Goal: Task Accomplishment & Management: Use online tool/utility

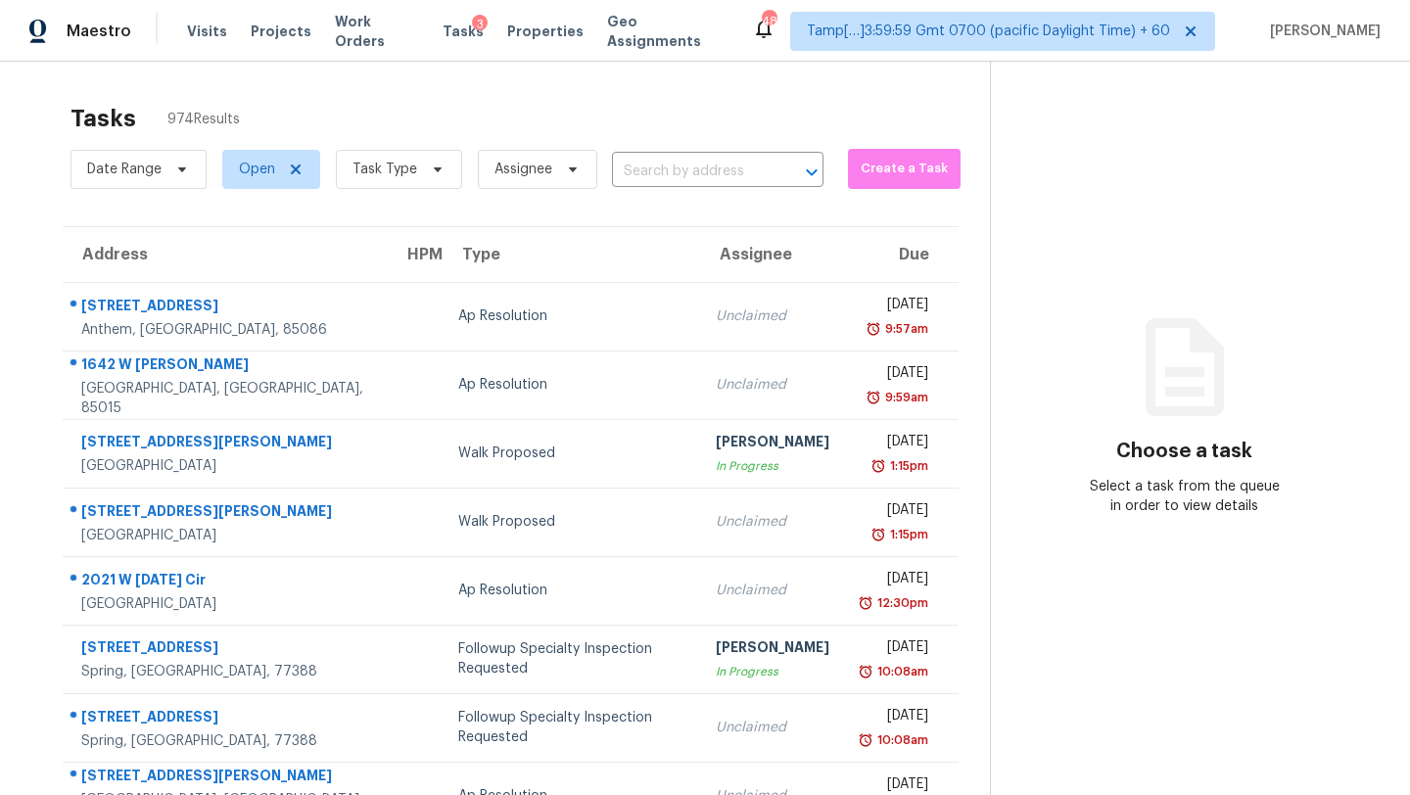
click at [380, 121] on div "Tasks 974 Results" at bounding box center [529, 118] width 919 height 51
click at [405, 181] on span "Task Type" at bounding box center [399, 169] width 126 height 39
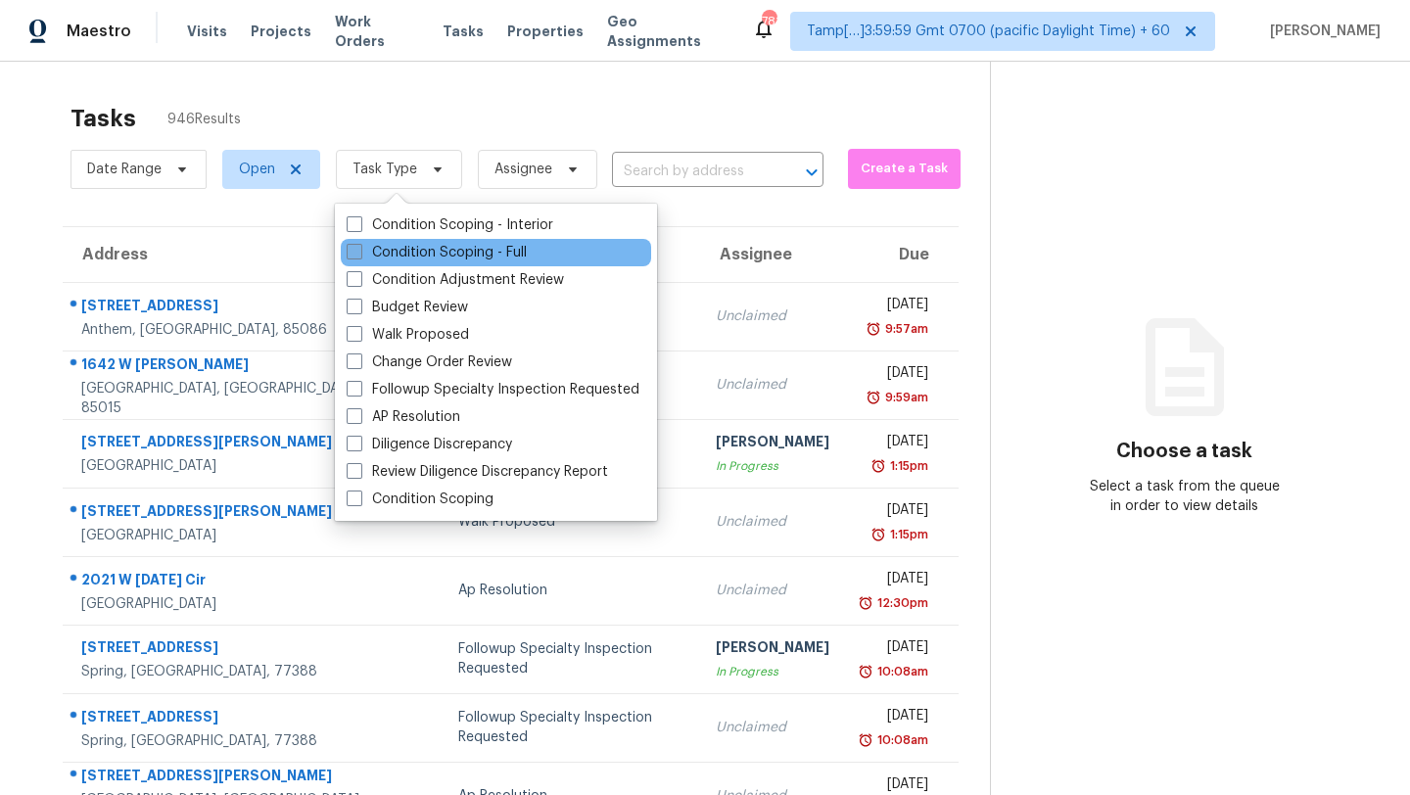
click at [456, 252] on label "Condition Scoping - Full" at bounding box center [437, 253] width 180 height 20
click at [359, 252] on input "Condition Scoping - Full" at bounding box center [353, 249] width 13 height 13
checkbox input "true"
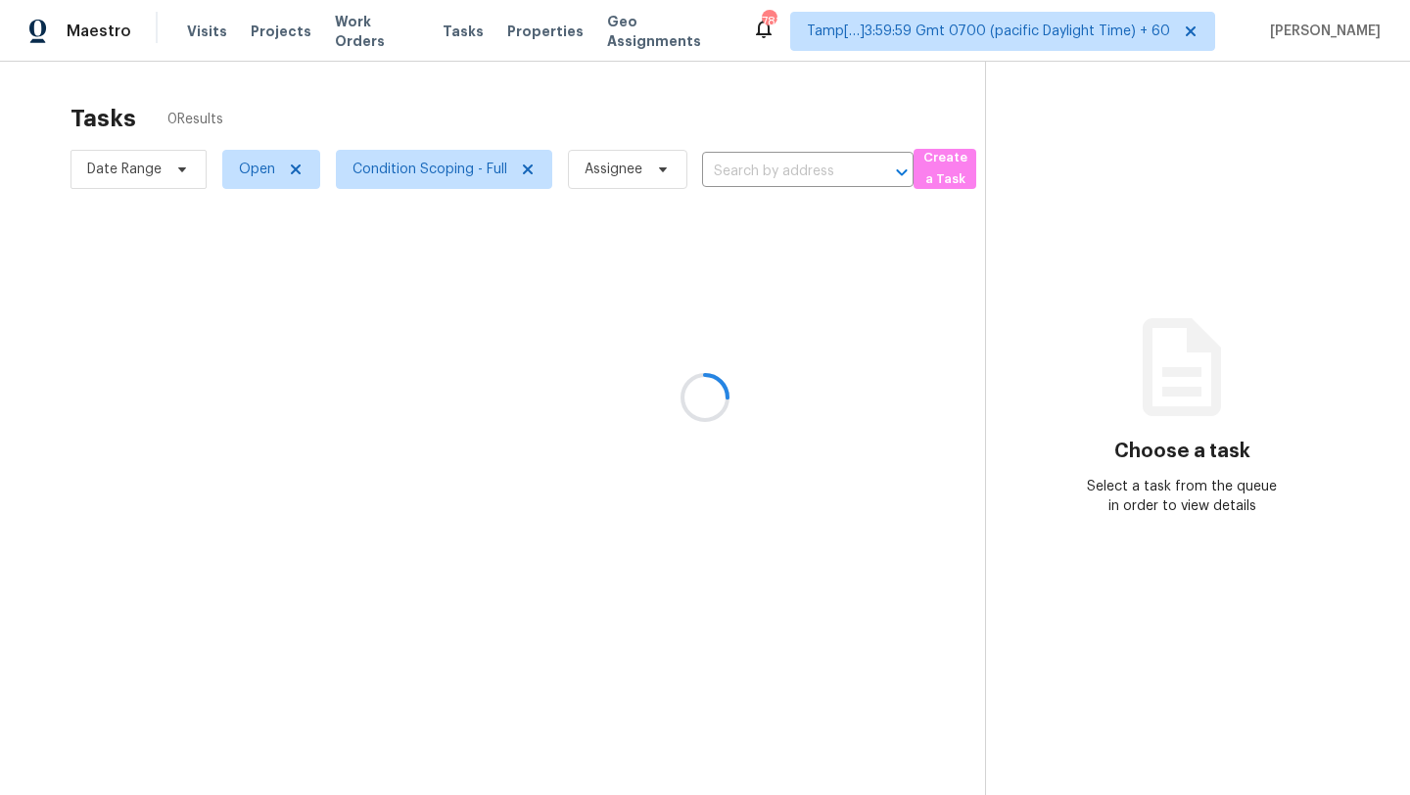
click at [582, 98] on div at bounding box center [705, 397] width 1410 height 795
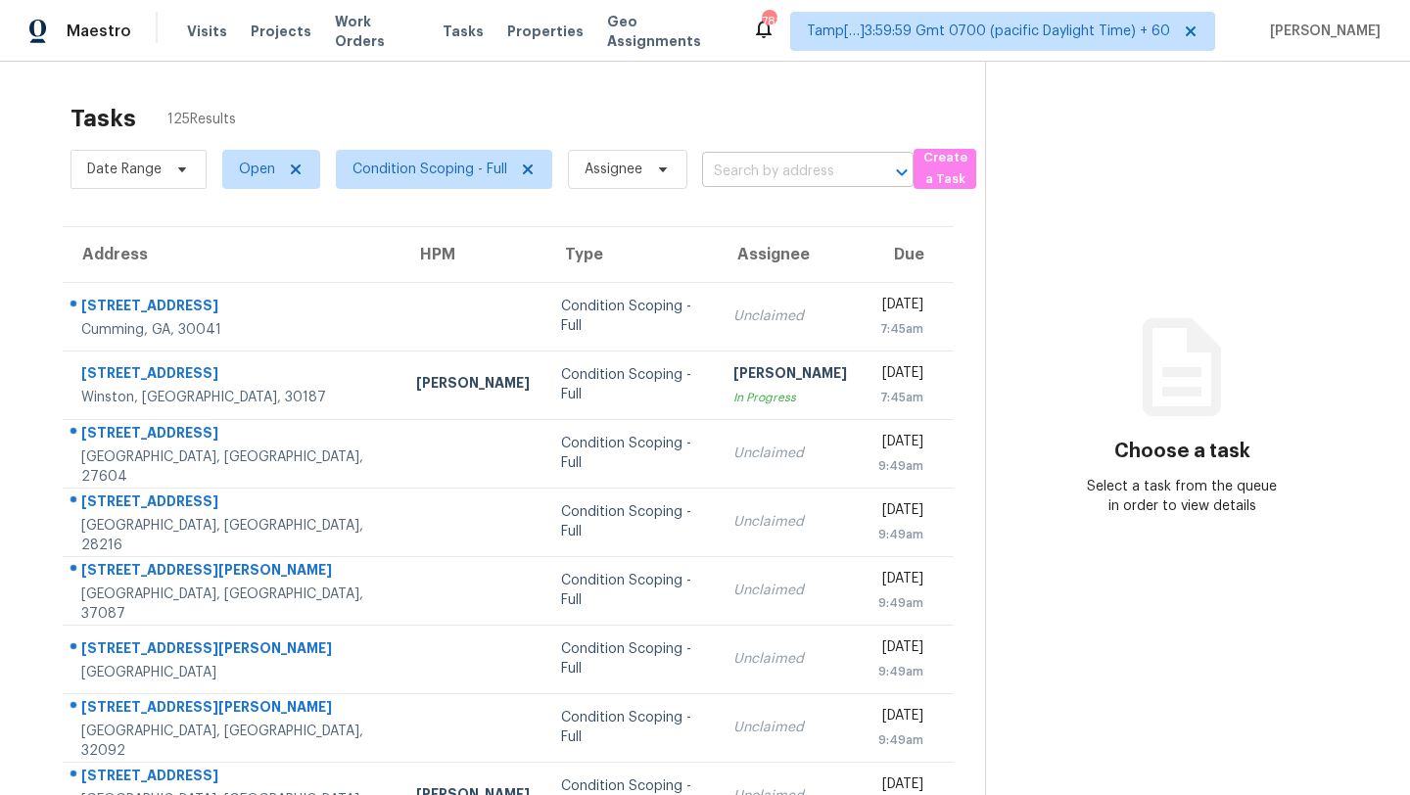
click at [847, 164] on input "text" at bounding box center [780, 172] width 157 height 30
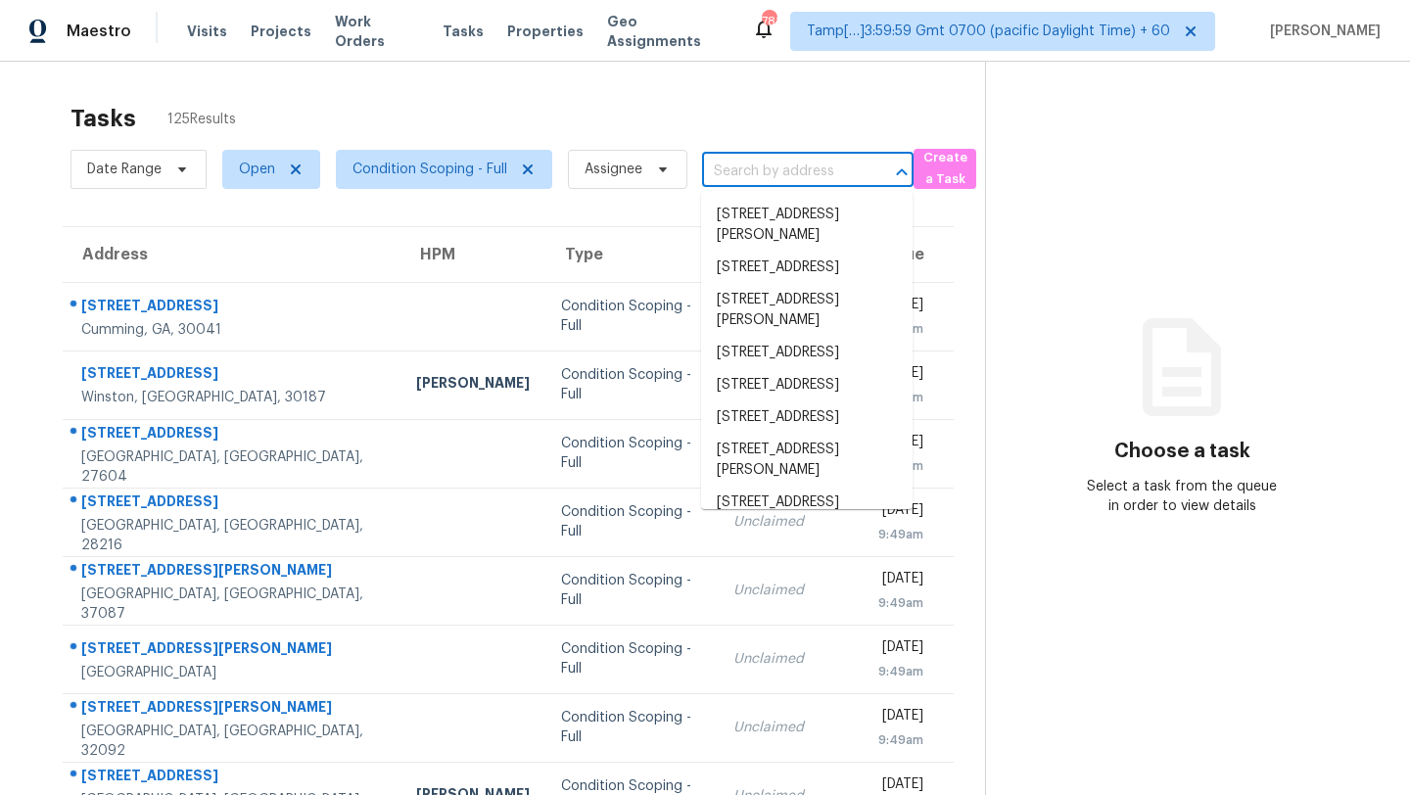
paste input "2204 Paris Ave Lincoln Park, MI, 48146"
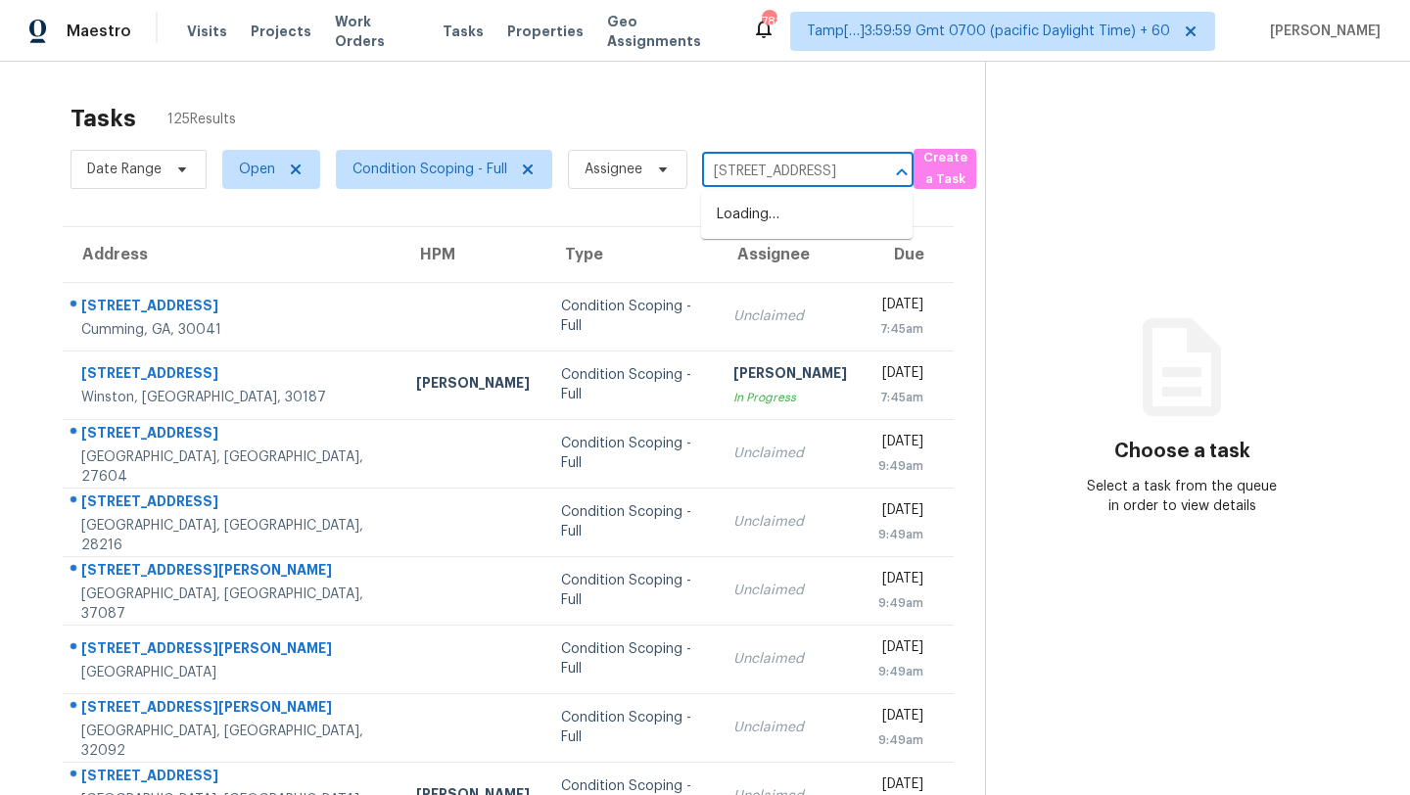
scroll to position [0, 104]
type input "2204 Paris Ave Lincoln Park, MI, 48146"
click at [487, 181] on span "Condition Scoping - Full" at bounding box center [444, 169] width 216 height 39
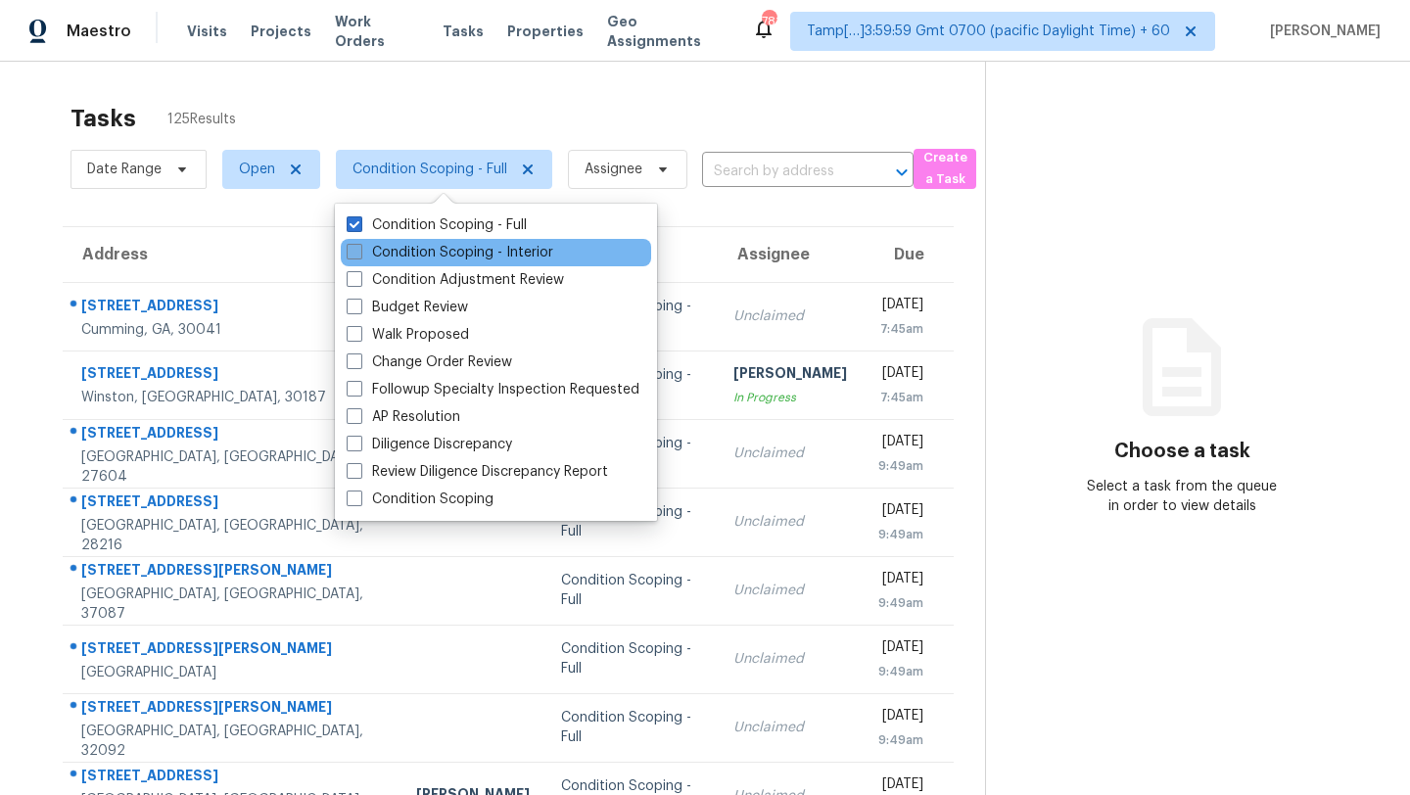
click at [466, 261] on label "Condition Scoping - Interior" at bounding box center [450, 253] width 207 height 20
click at [359, 256] on input "Condition Scoping - Interior" at bounding box center [353, 249] width 13 height 13
checkbox input "true"
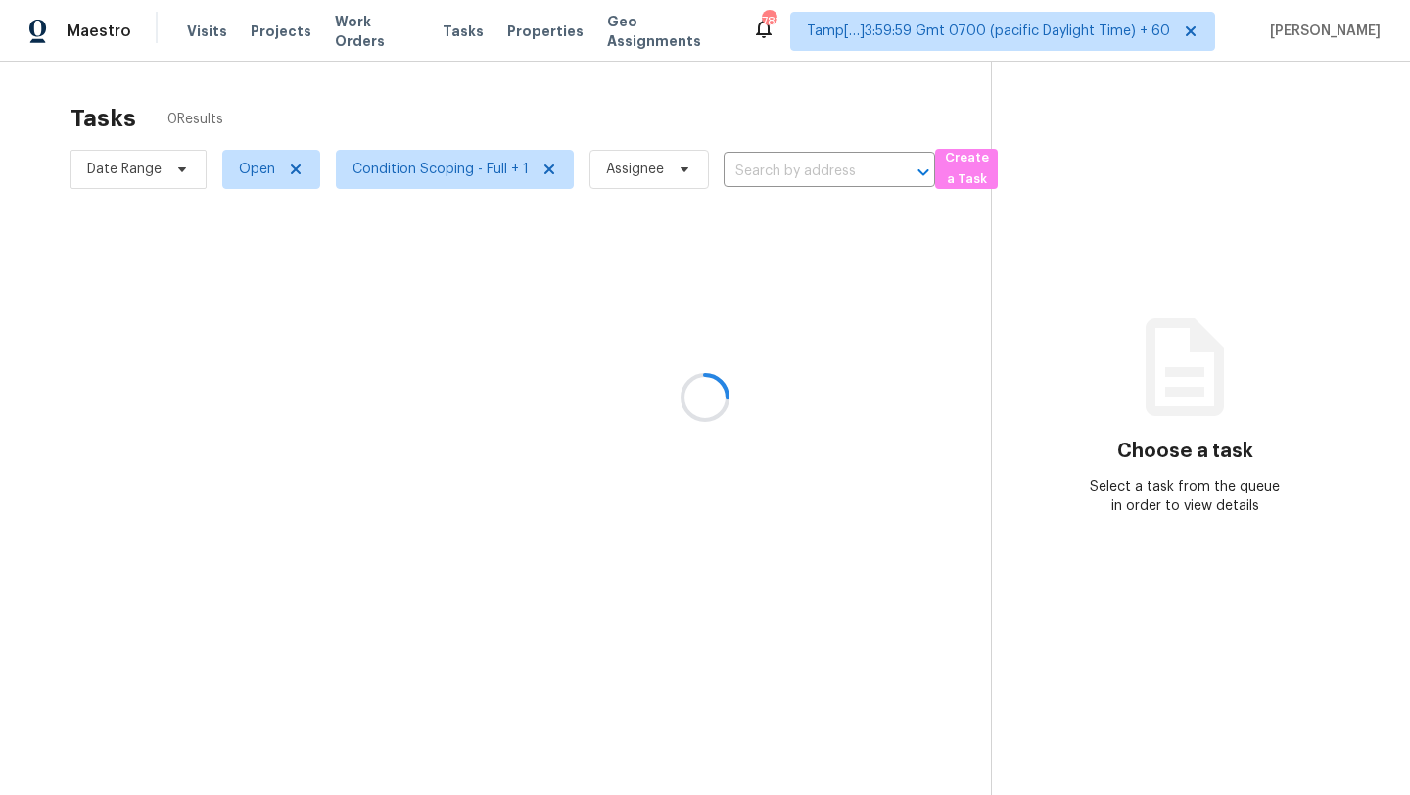
click at [763, 178] on div at bounding box center [705, 397] width 1410 height 795
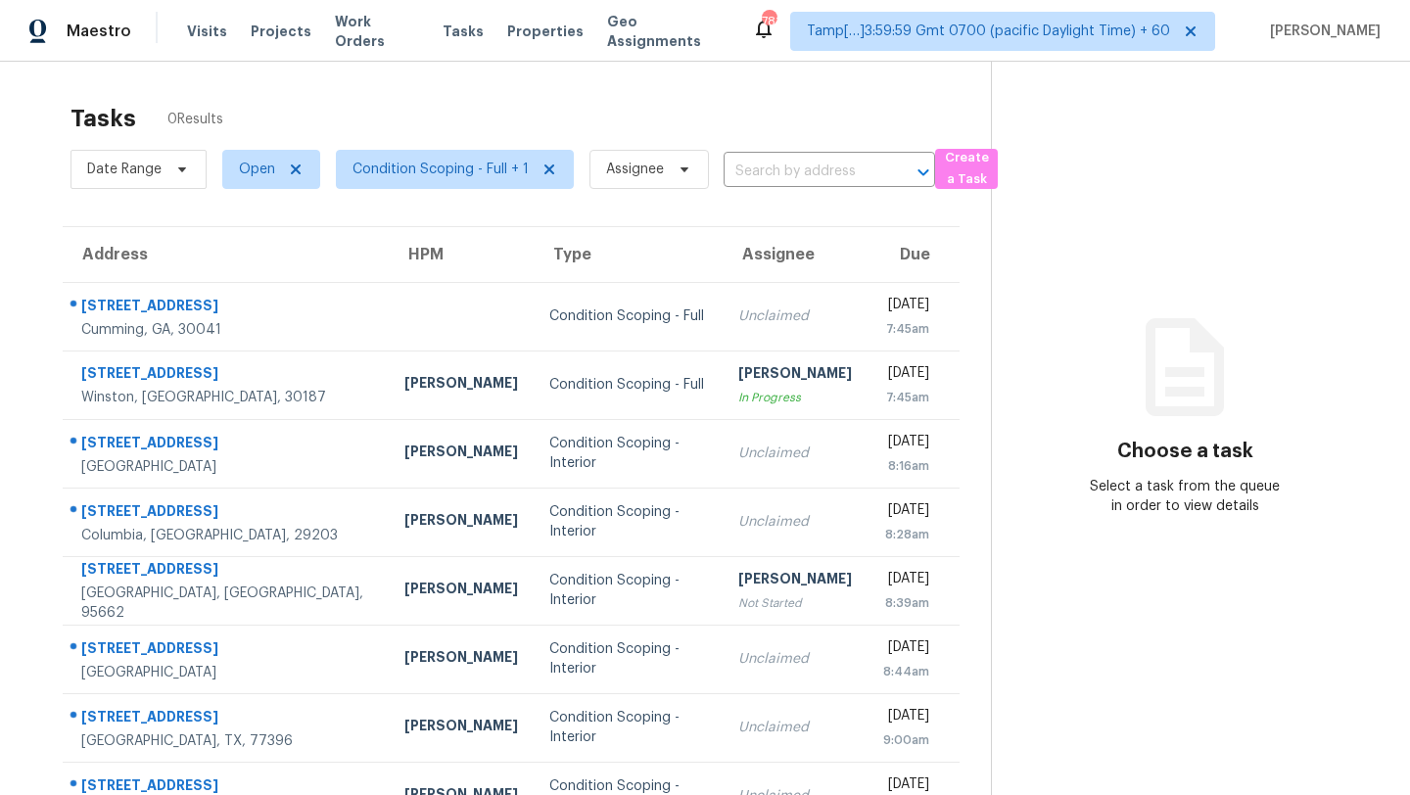
click at [763, 178] on input "text" at bounding box center [802, 172] width 157 height 30
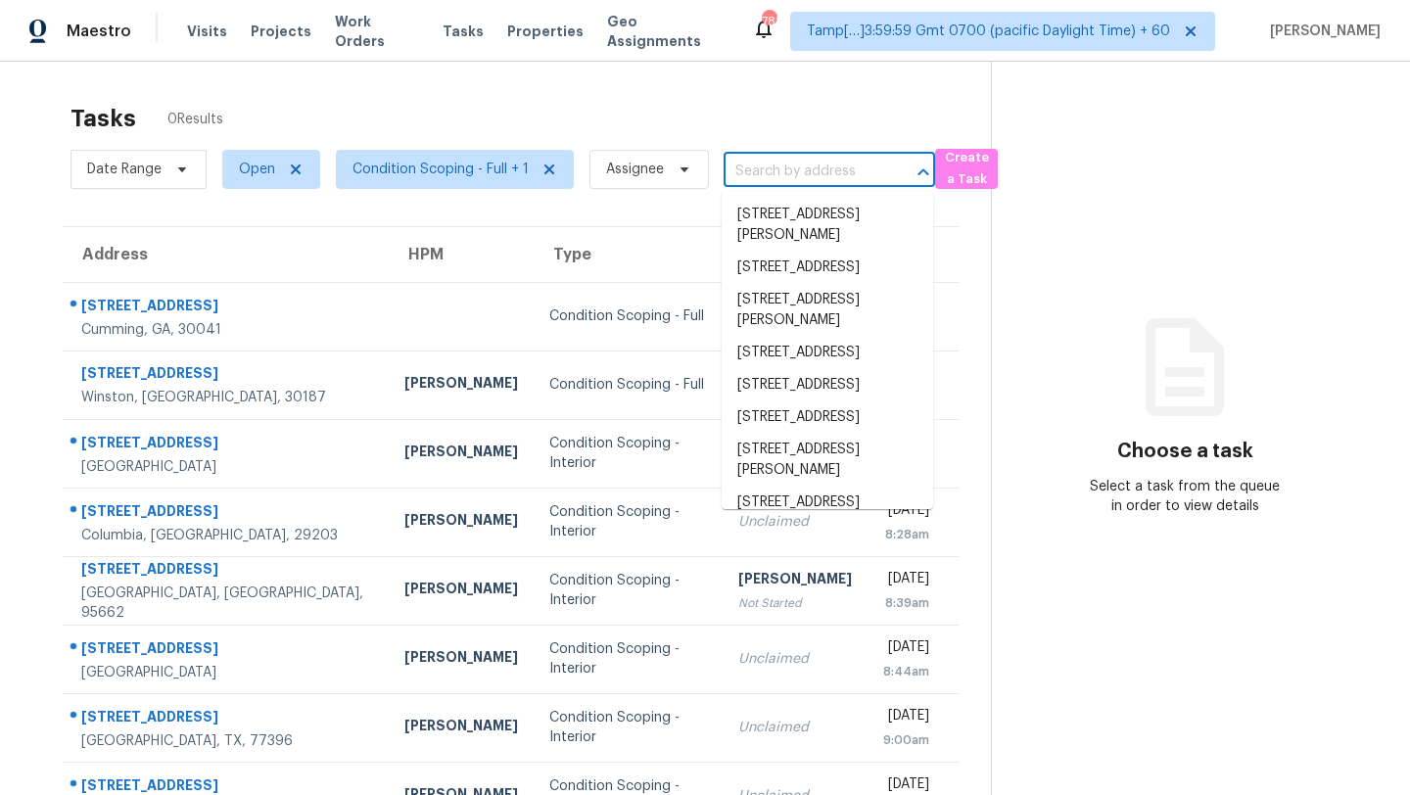
paste input "2204 Paris Ave Lincoln Park, MI, 48146"
type input "2204 Paris Ave Lincoln Park, MI, 48146"
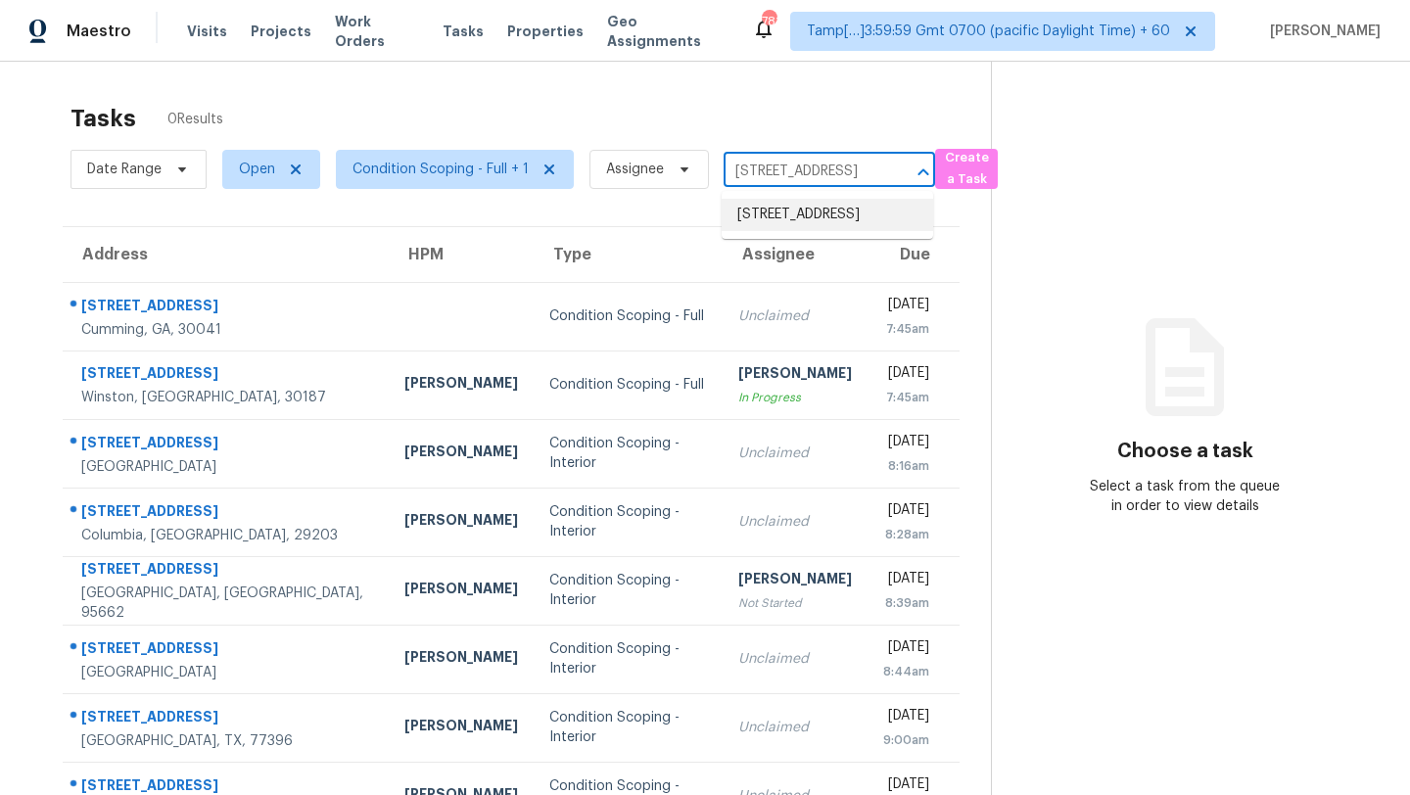
click at [804, 231] on li "2204 Paris Ave, Lincoln Park, MI 48146" at bounding box center [827, 215] width 211 height 32
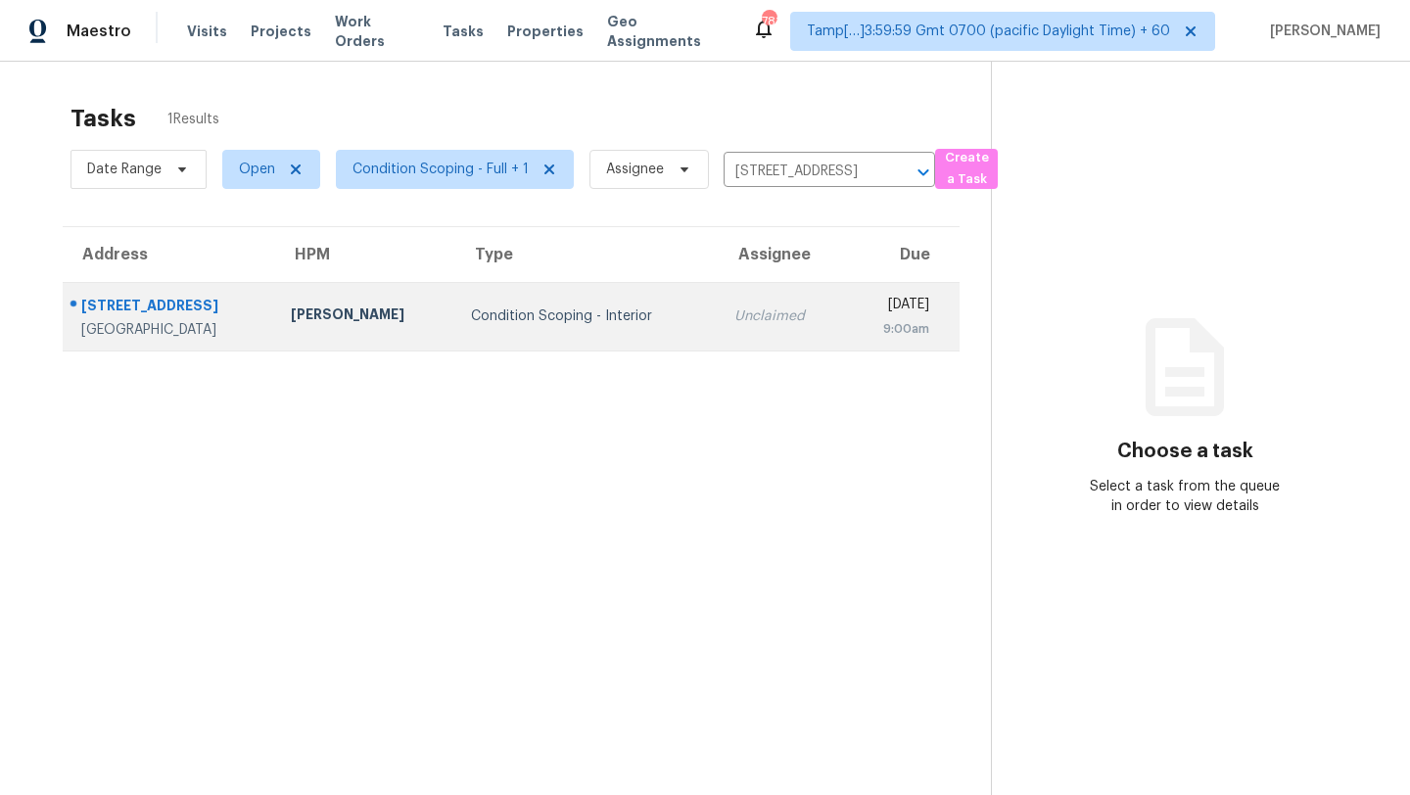
click at [879, 306] on div "[DATE]" at bounding box center [895, 307] width 69 height 24
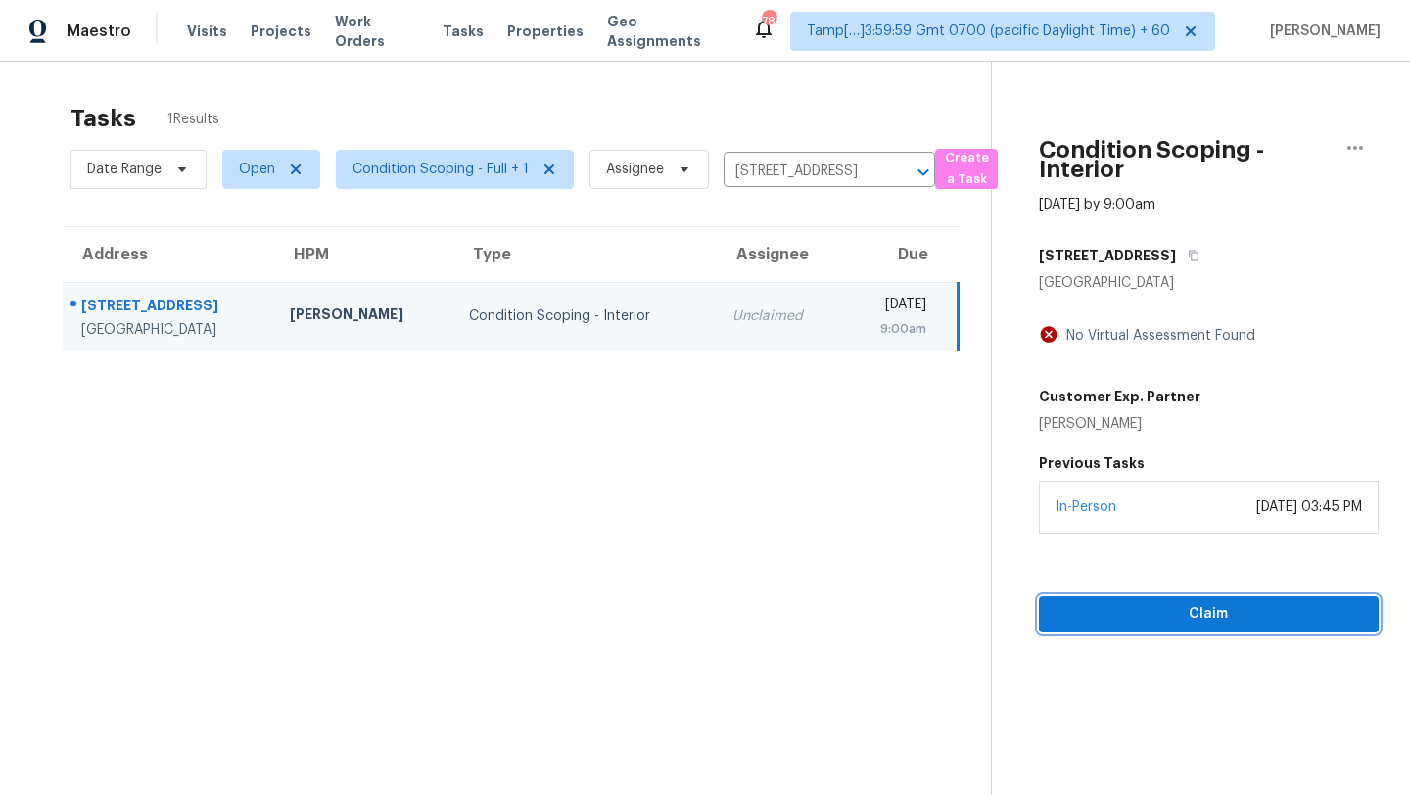
click at [1228, 619] on span "Claim" at bounding box center [1208, 614] width 308 height 24
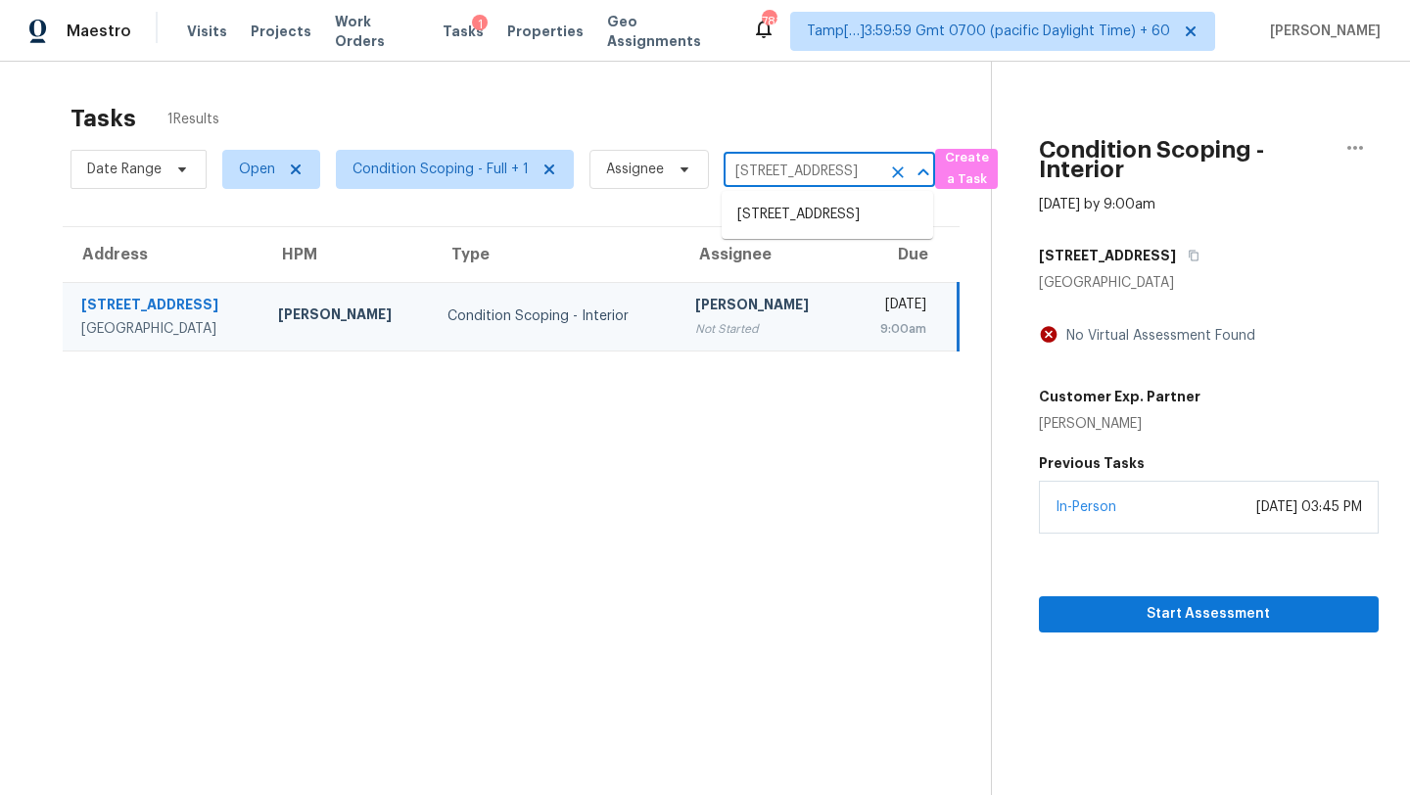
click at [772, 184] on input "2204 Paris Ave, Lincoln Park, MI 48146" at bounding box center [802, 172] width 157 height 30
paste input "3617 Cherrylog Rd Knoxville, TN, 37921"
type input "3617 Cherrylog Rd Knoxville, TN, 37921"
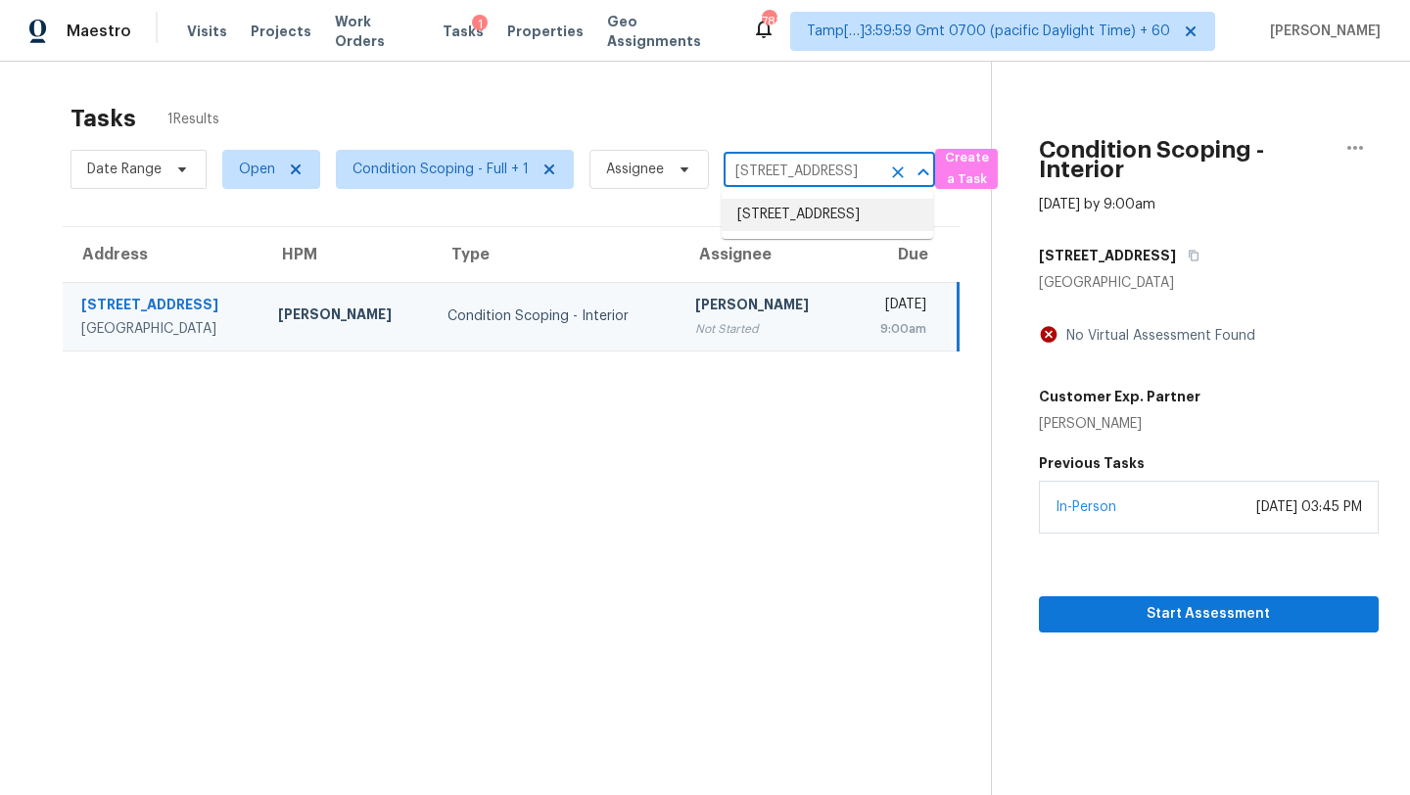
click at [775, 214] on li "3617 Cherrylog Rd, Knoxville, TN 37921" at bounding box center [827, 215] width 211 height 32
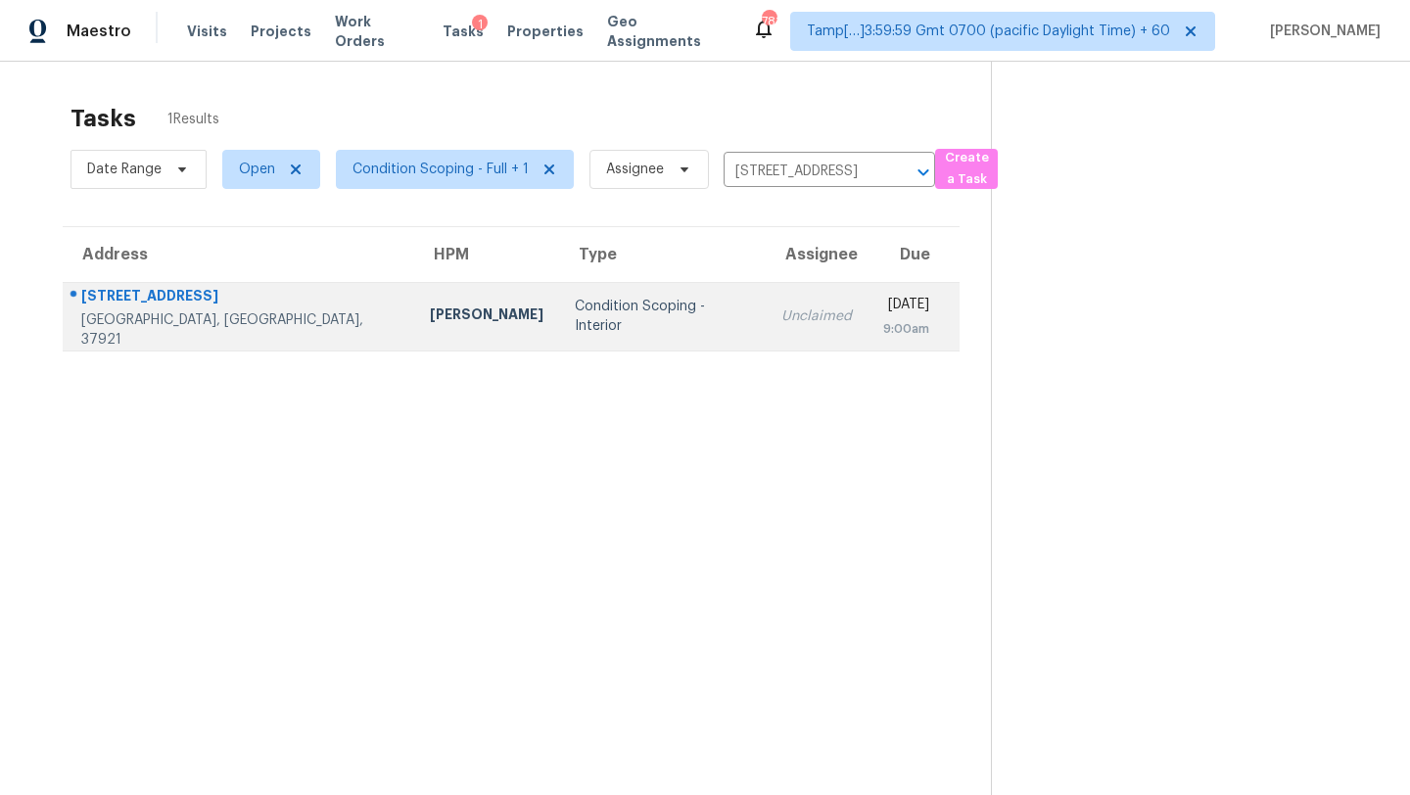
click at [883, 302] on div "[DATE]" at bounding box center [906, 307] width 46 height 24
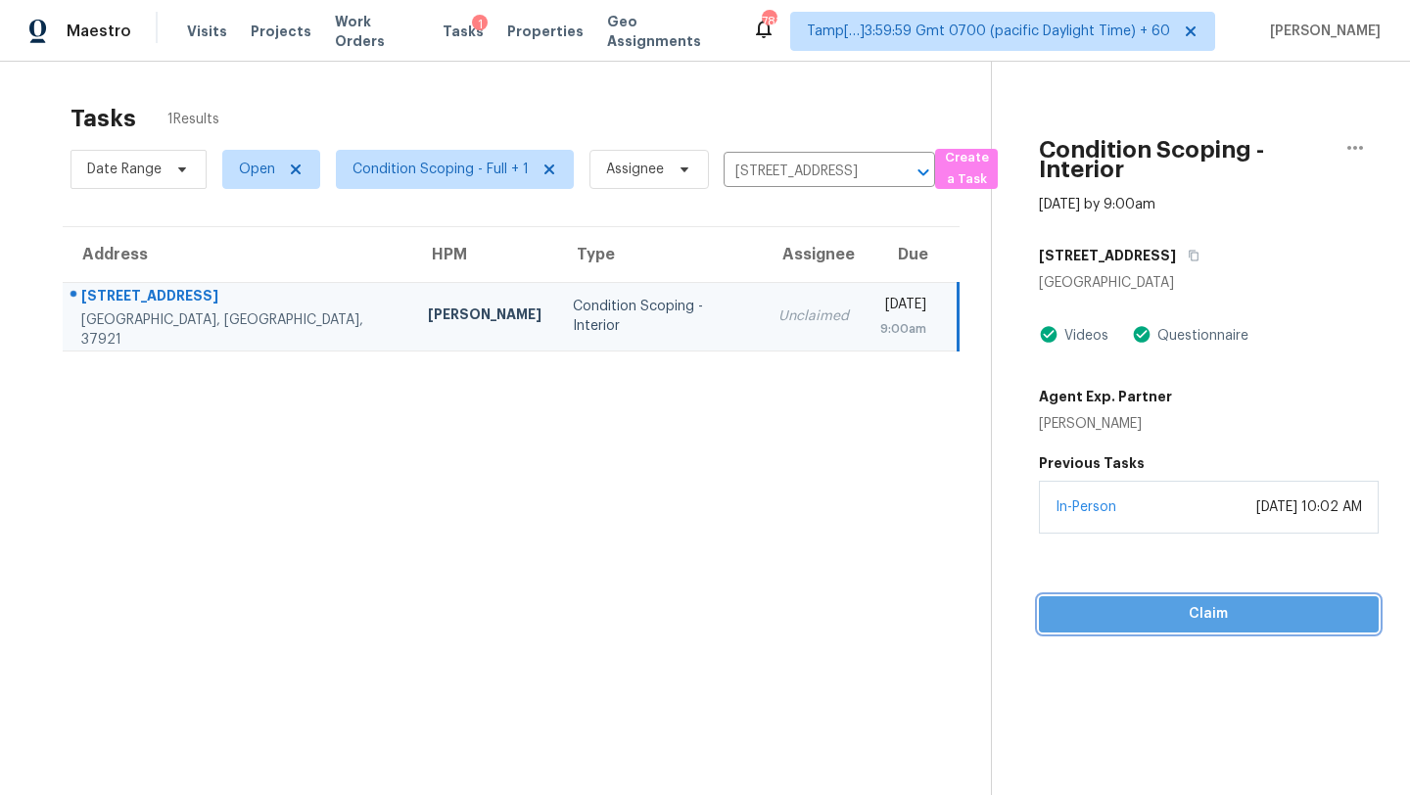
click at [1209, 627] on button "Claim" at bounding box center [1209, 614] width 340 height 36
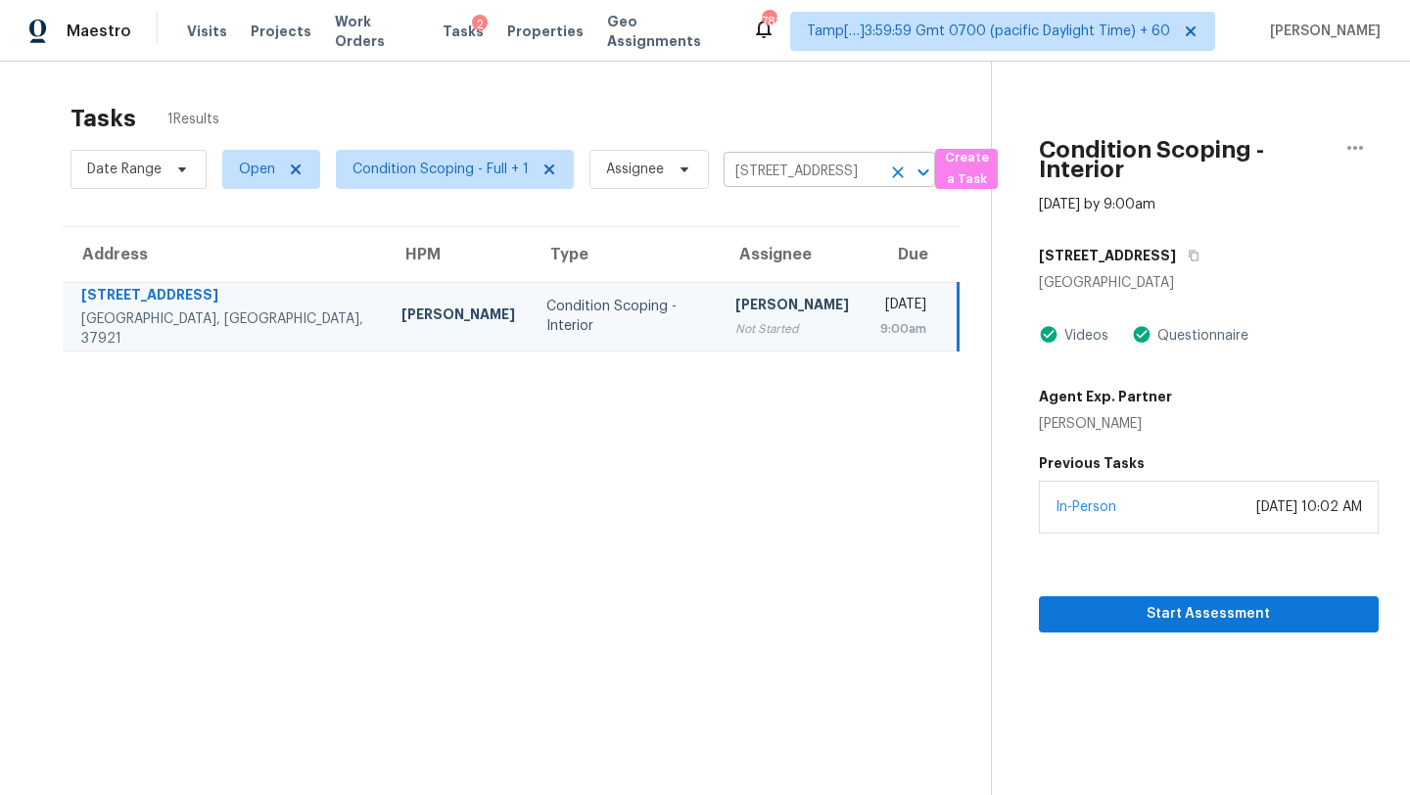
click at [783, 184] on input "3617 Cherrylog Rd, Knoxville, TN 37921" at bounding box center [802, 172] width 157 height 30
paste input "658 NE 10th St Crystal River, FL, 34428"
type input "658 NE 10th St Crystal River, FL, 34428"
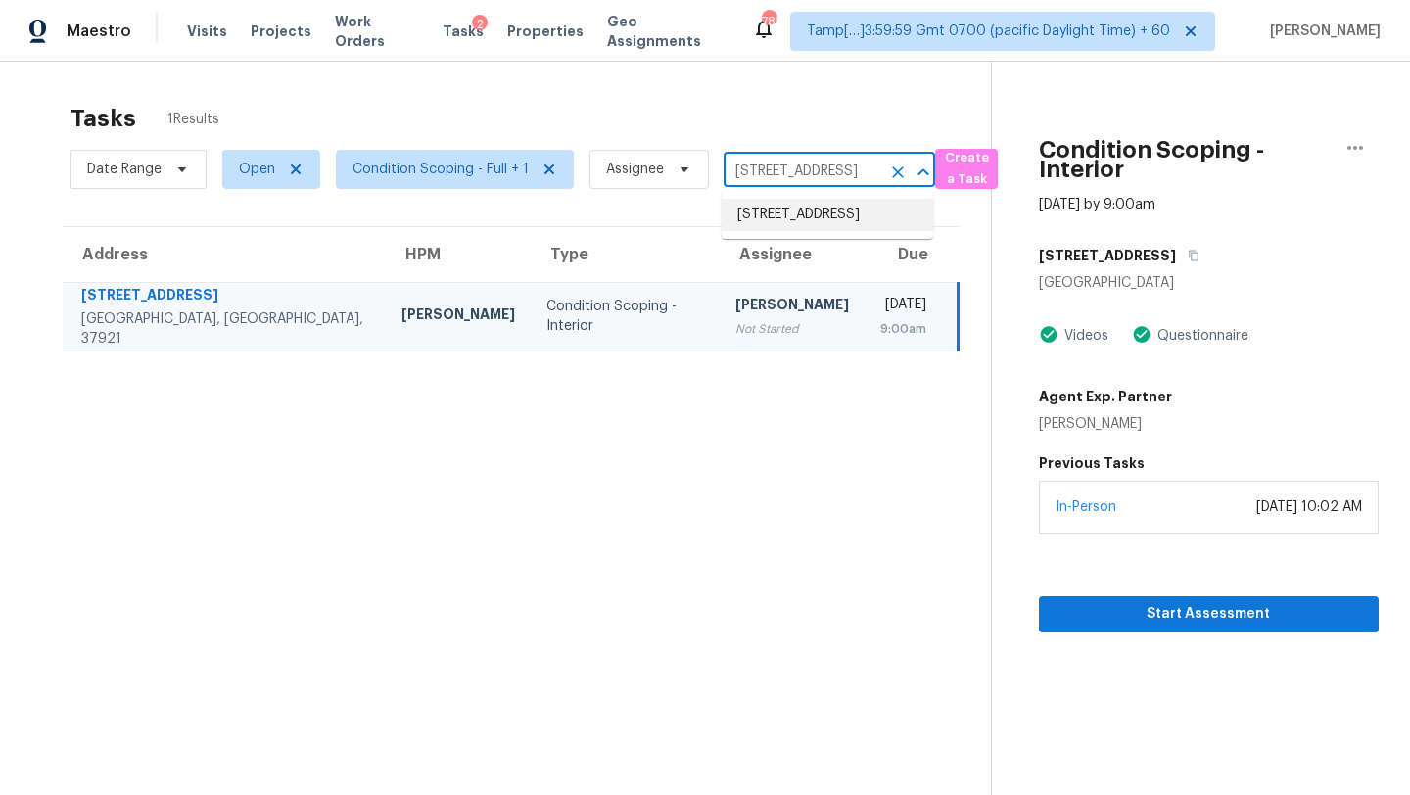
click at [825, 228] on li "658 NE 10th St, Crystal River, FL 34428" at bounding box center [827, 215] width 211 height 32
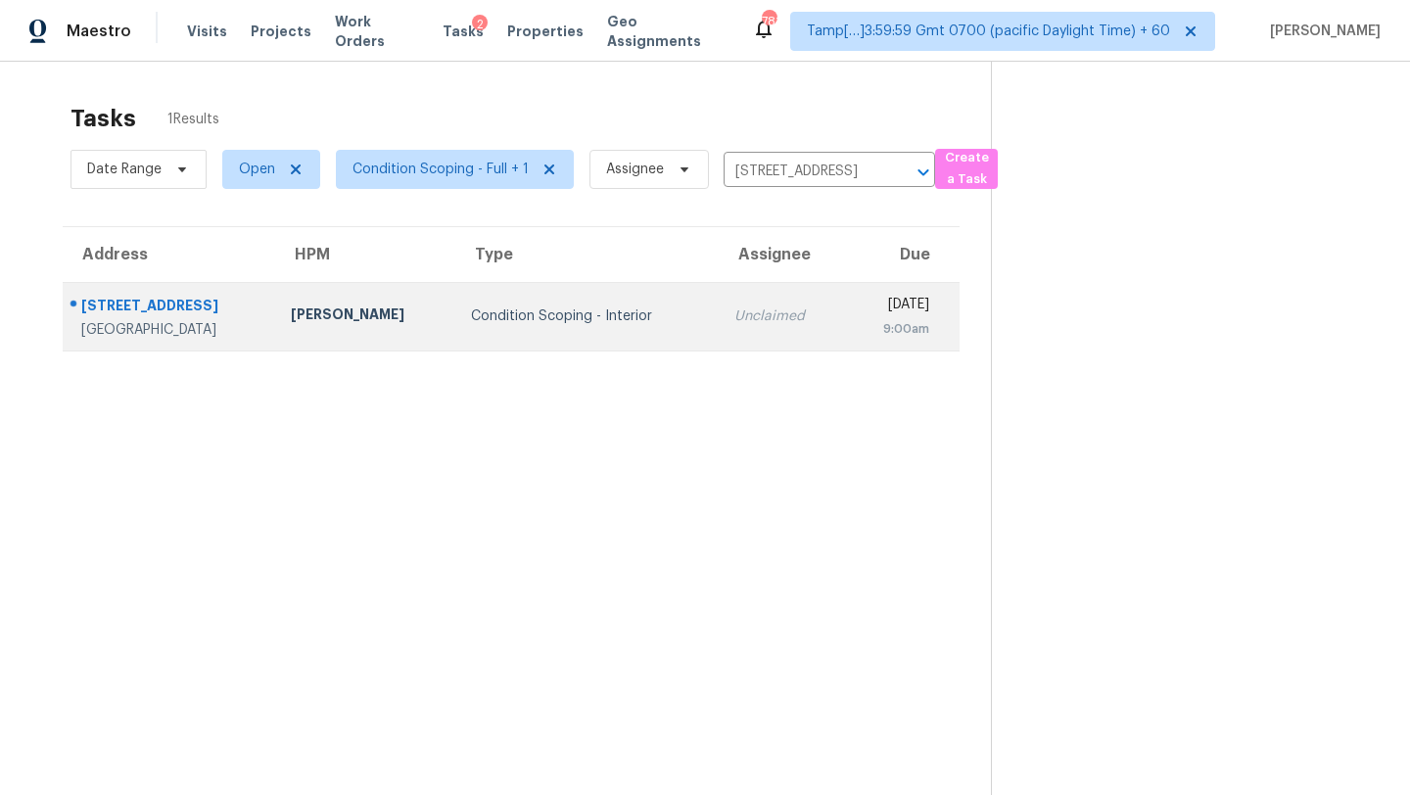
click at [845, 338] on td "Wed, Aug 27th 2025 9:00am" at bounding box center [902, 316] width 115 height 69
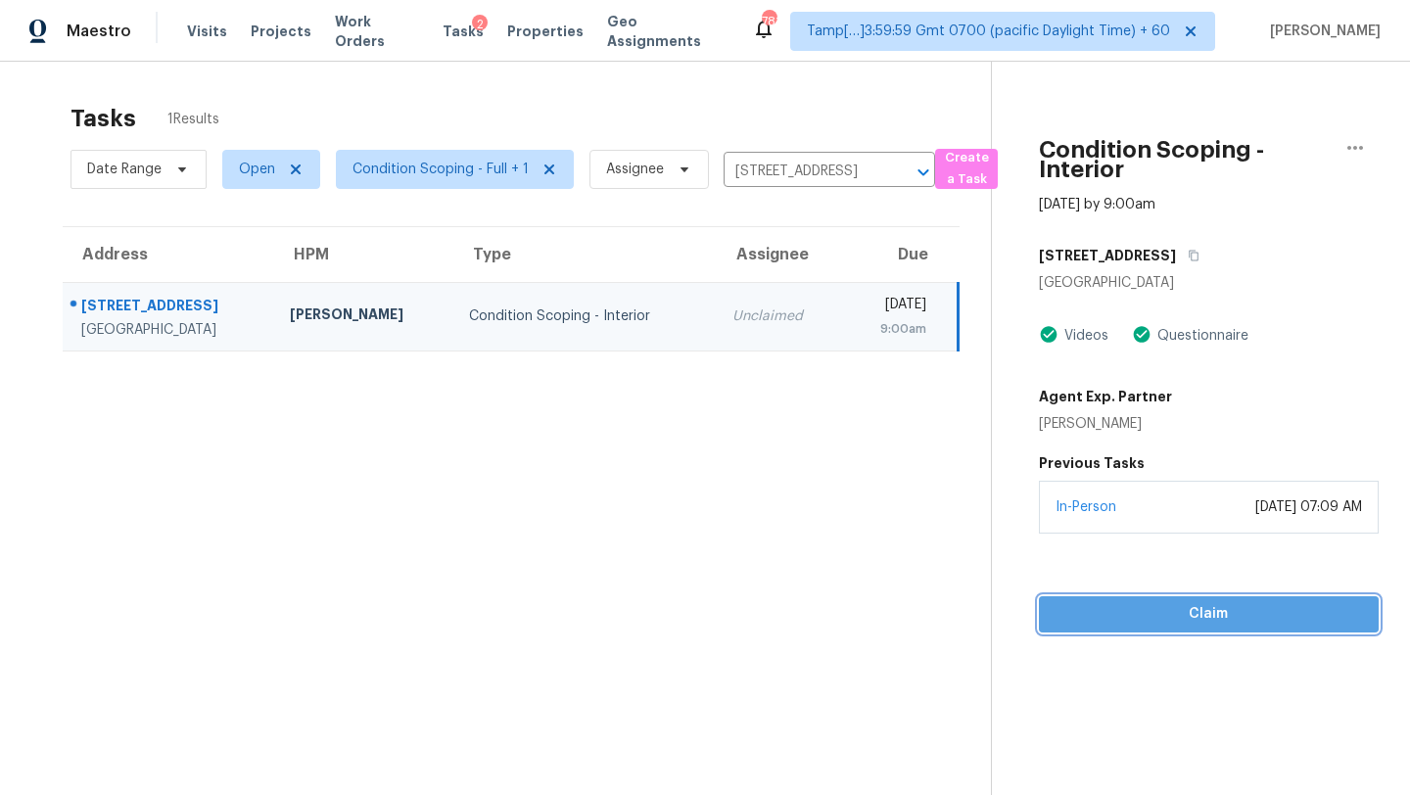
click at [1193, 622] on span "Claim" at bounding box center [1208, 614] width 308 height 24
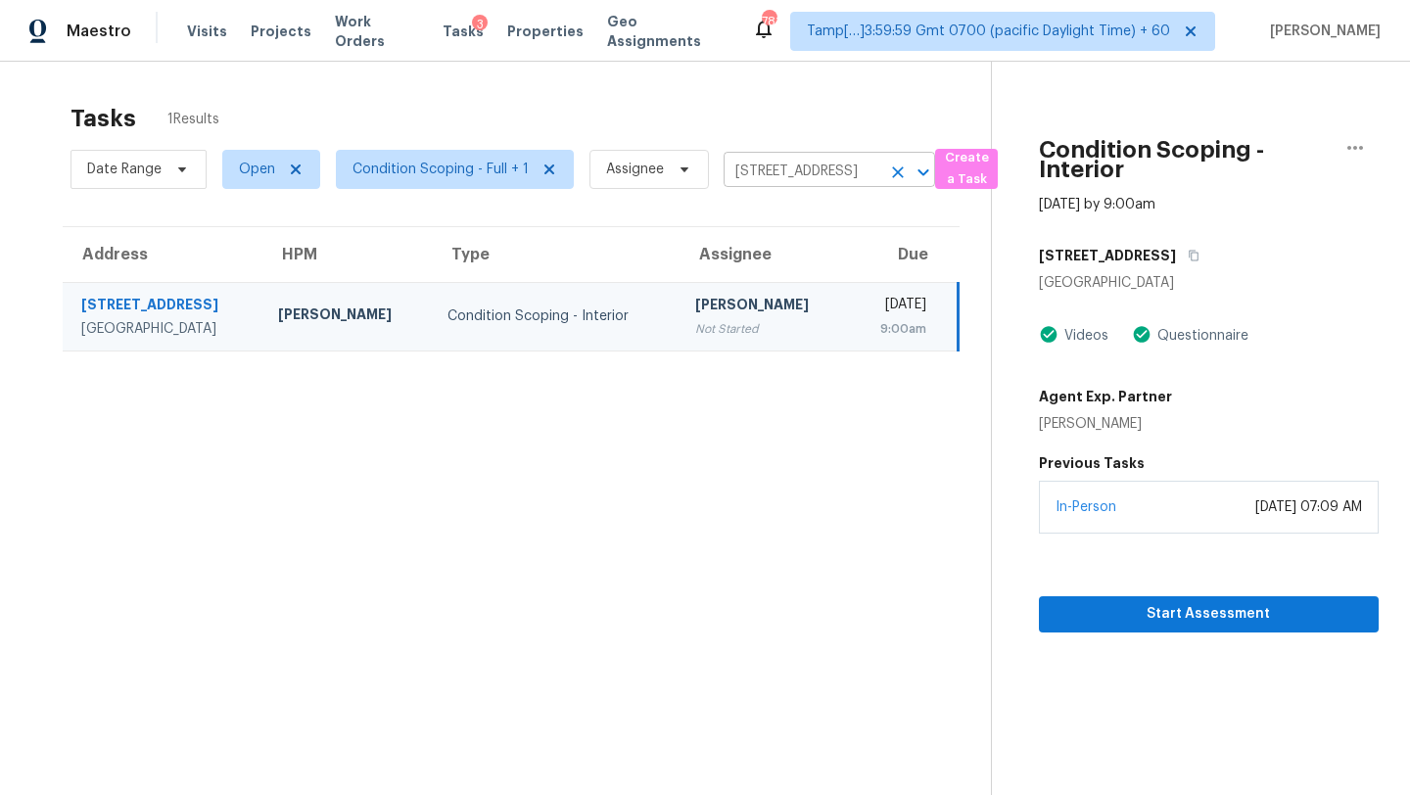
click at [894, 168] on icon "Clear" at bounding box center [898, 173] width 20 height 20
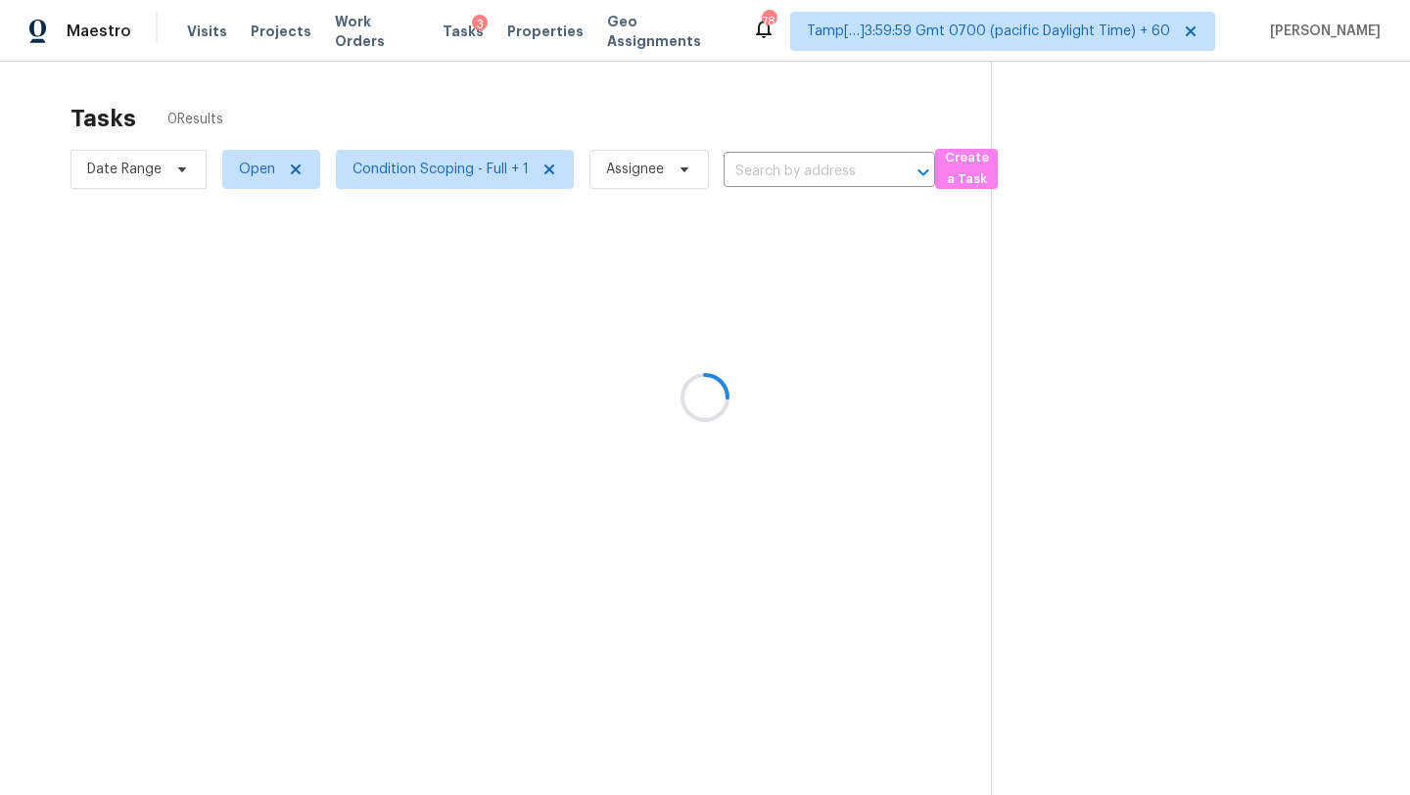
click at [758, 102] on div at bounding box center [705, 397] width 1410 height 795
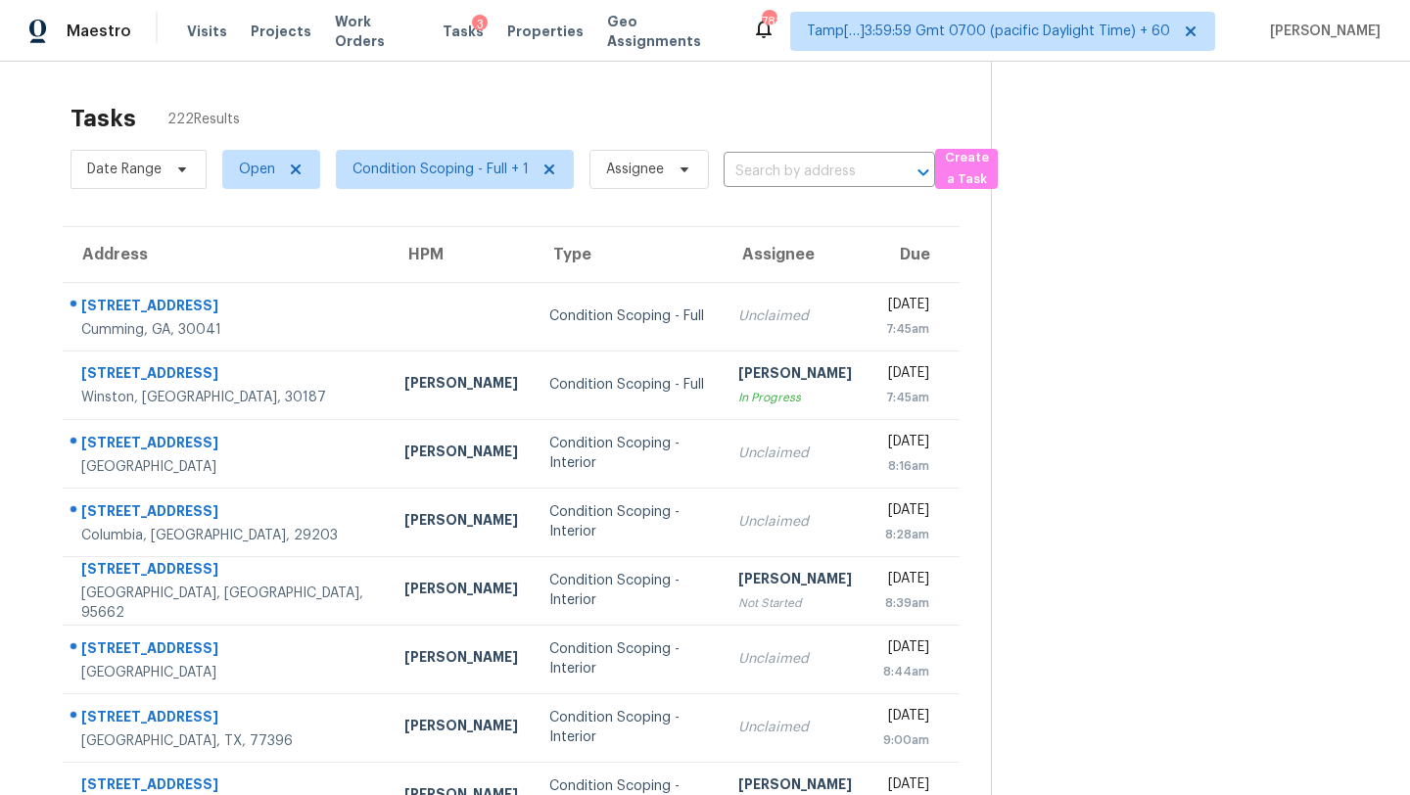
click at [673, 102] on div "Tasks 222 Results" at bounding box center [530, 118] width 920 height 51
